Goal: Task Accomplishment & Management: Use online tool/utility

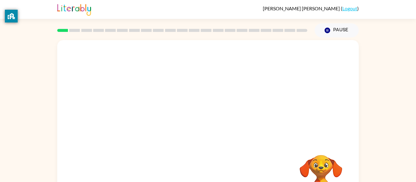
click at [185, 55] on div at bounding box center [208, 91] width 302 height 102
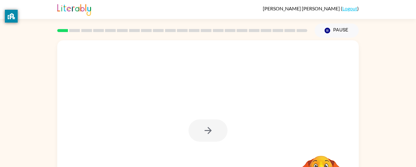
click at [185, 51] on div at bounding box center [208, 127] width 302 height 174
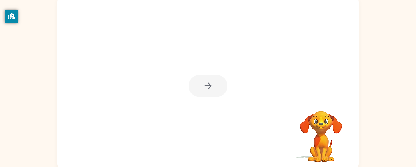
scroll to position [48, 0]
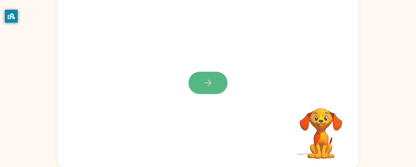
click at [206, 77] on button "button" at bounding box center [208, 83] width 39 height 22
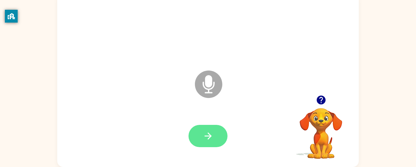
click at [212, 136] on button "button" at bounding box center [208, 136] width 39 height 22
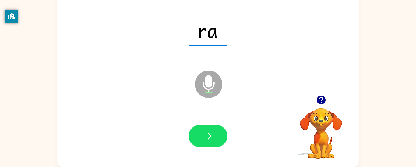
click at [212, 136] on icon "button" at bounding box center [208, 135] width 11 height 11
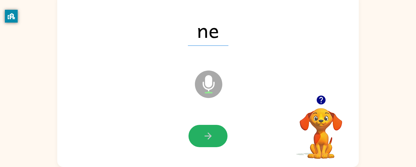
click at [212, 136] on icon "button" at bounding box center [208, 135] width 11 height 11
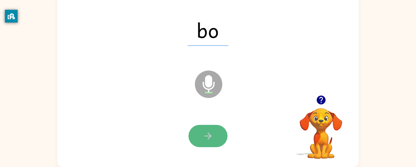
click at [214, 137] on button "button" at bounding box center [208, 136] width 39 height 22
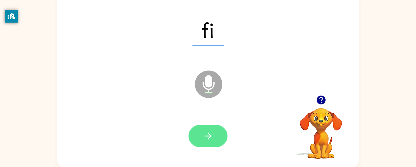
click at [212, 146] on button "button" at bounding box center [208, 136] width 39 height 22
click at [203, 128] on button "button" at bounding box center [208, 136] width 39 height 22
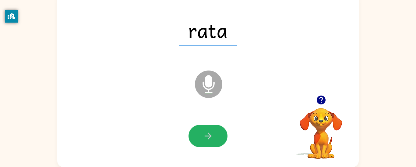
click at [203, 126] on button "button" at bounding box center [208, 136] width 39 height 22
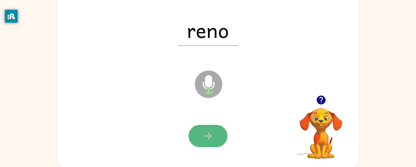
click at [220, 135] on button "button" at bounding box center [208, 136] width 39 height 22
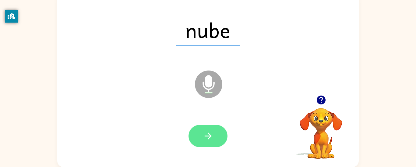
click at [219, 138] on button "button" at bounding box center [208, 136] width 39 height 22
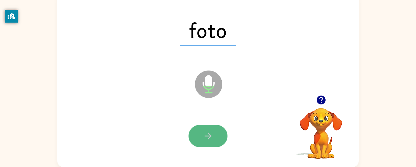
click at [219, 140] on button "button" at bounding box center [208, 136] width 39 height 22
click at [218, 141] on button "button" at bounding box center [208, 136] width 39 height 22
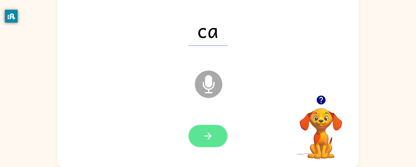
click at [217, 144] on button "button" at bounding box center [208, 136] width 39 height 22
click at [215, 137] on button "button" at bounding box center [208, 136] width 39 height 22
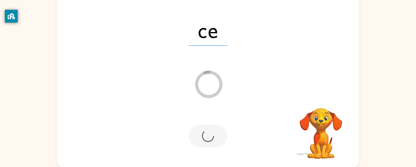
click at [221, 139] on div at bounding box center [208, 136] width 39 height 22
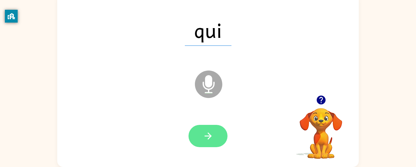
click at [217, 143] on button "button" at bounding box center [208, 136] width 39 height 22
click at [217, 136] on button "button" at bounding box center [208, 136] width 39 height 22
click at [215, 145] on button "button" at bounding box center [208, 136] width 39 height 22
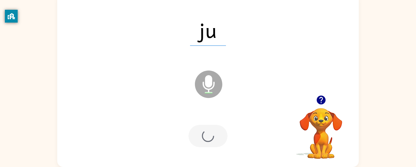
click at [225, 138] on div at bounding box center [208, 136] width 39 height 22
click at [208, 128] on div at bounding box center [208, 136] width 39 height 22
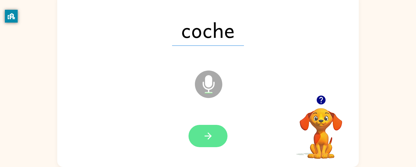
click at [198, 143] on button "button" at bounding box center [208, 136] width 39 height 22
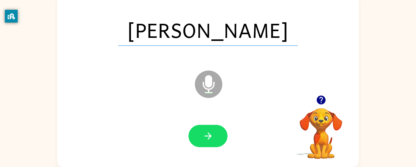
click at [226, 142] on div at bounding box center [208, 136] width 39 height 22
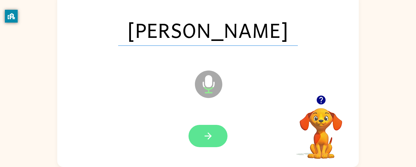
click at [223, 129] on button "button" at bounding box center [208, 136] width 39 height 22
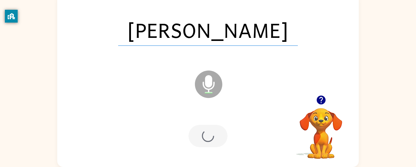
click at [212, 143] on div at bounding box center [208, 136] width 39 height 22
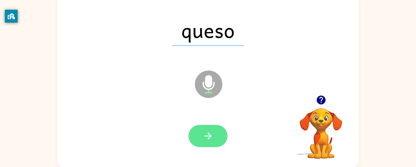
click at [224, 130] on button "button" at bounding box center [208, 136] width 39 height 22
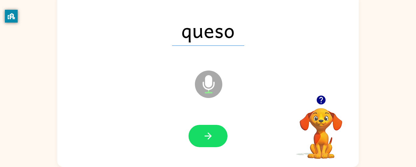
click at [223, 147] on div at bounding box center [207, 136] width 289 height 50
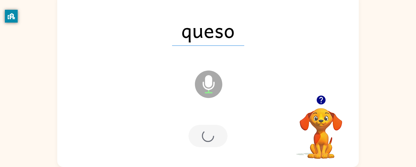
click at [213, 141] on div at bounding box center [208, 136] width 39 height 22
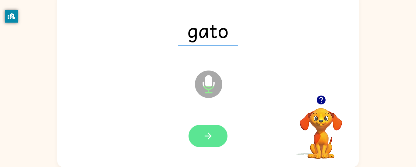
click at [201, 138] on button "button" at bounding box center [208, 136] width 39 height 22
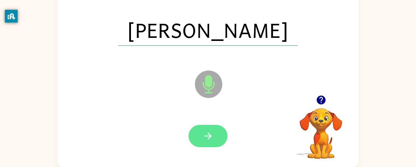
click at [196, 133] on button "button" at bounding box center [208, 136] width 39 height 22
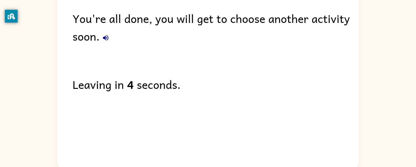
scroll to position [37, 0]
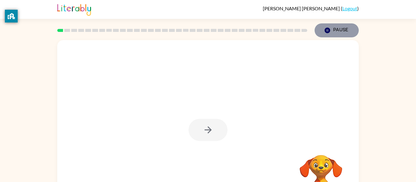
click at [328, 28] on icon "button" at bounding box center [327, 30] width 5 height 5
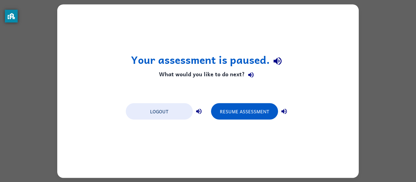
click at [378, 38] on div "Your assessment is paused. What would you like to do next? Logout Resume Assess…" at bounding box center [208, 91] width 416 height 182
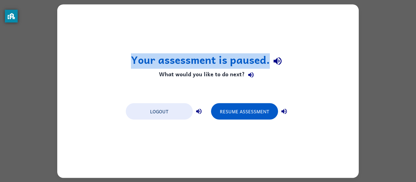
click at [378, 38] on div "Your assessment is paused. What would you like to do next? Logout Resume Assess…" at bounding box center [208, 91] width 416 height 182
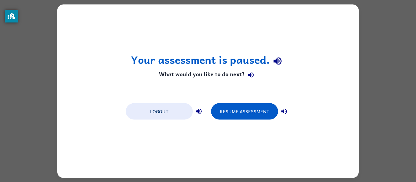
click at [377, 39] on div "Your assessment is paused. What would you like to do next? Logout Resume Assess…" at bounding box center [208, 91] width 416 height 182
click at [378, 40] on div "Your assessment is paused. What would you like to do next? Logout Resume Assess…" at bounding box center [208, 91] width 416 height 182
click at [378, 41] on div "Your assessment is paused. What would you like to do next? Logout Resume Assess…" at bounding box center [208, 91] width 416 height 182
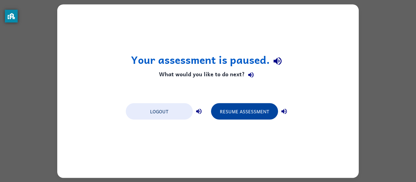
click at [248, 110] on button "Resume Assessment" at bounding box center [244, 111] width 67 height 16
